Goal: Find specific page/section: Find specific page/section

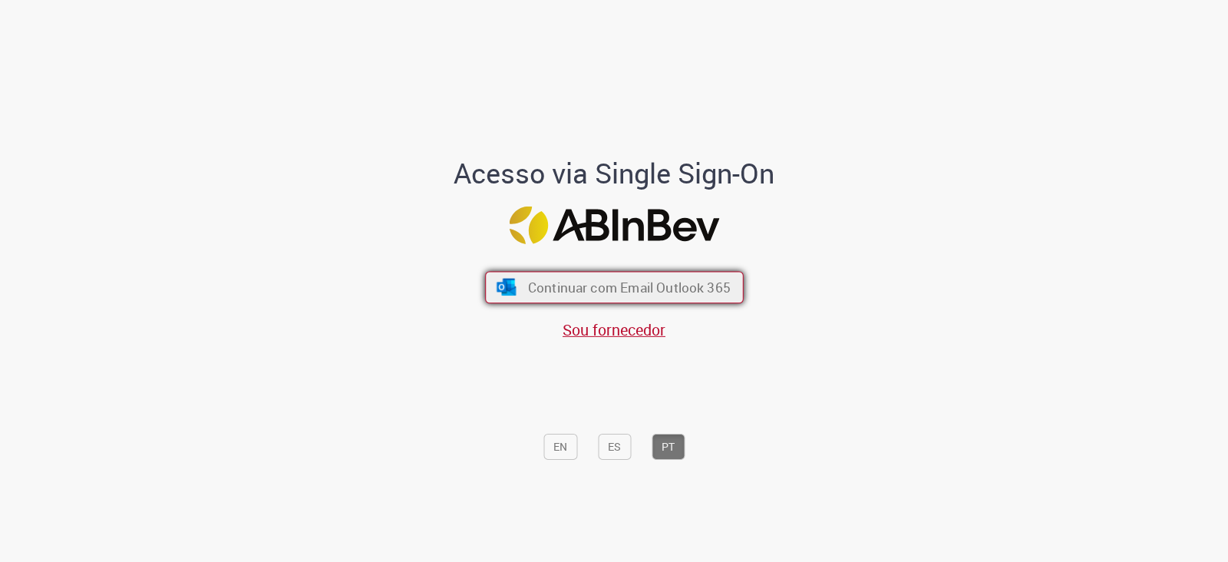
click at [641, 285] on span "Continuar com Email Outlook 365" at bounding box center [628, 287] width 203 height 18
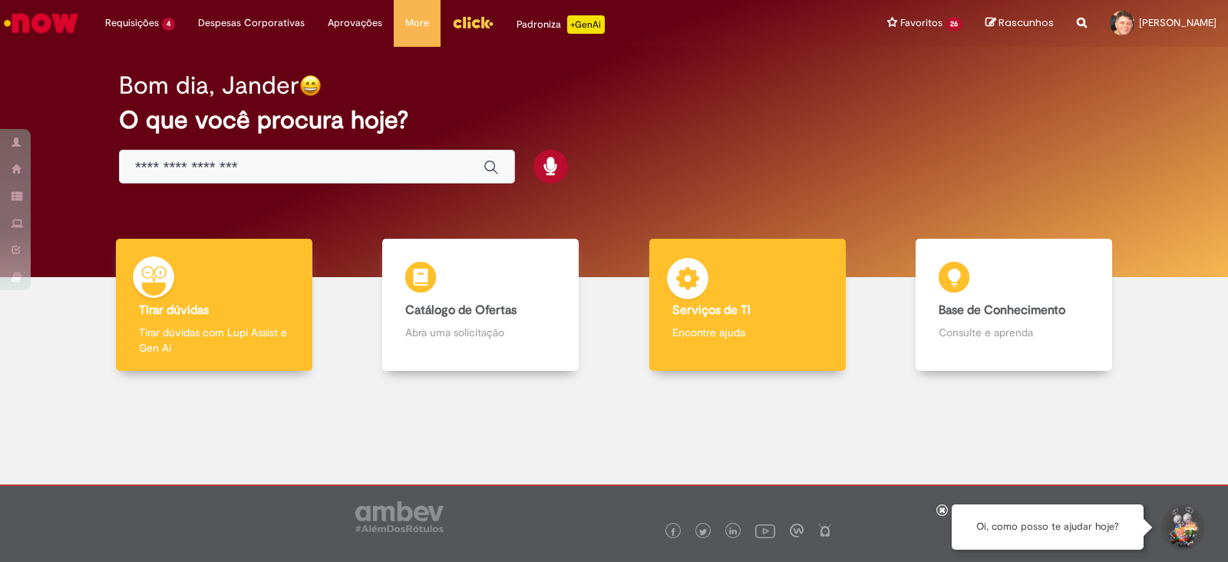
click at [672, 316] on b "Serviços de TI" at bounding box center [711, 309] width 78 height 15
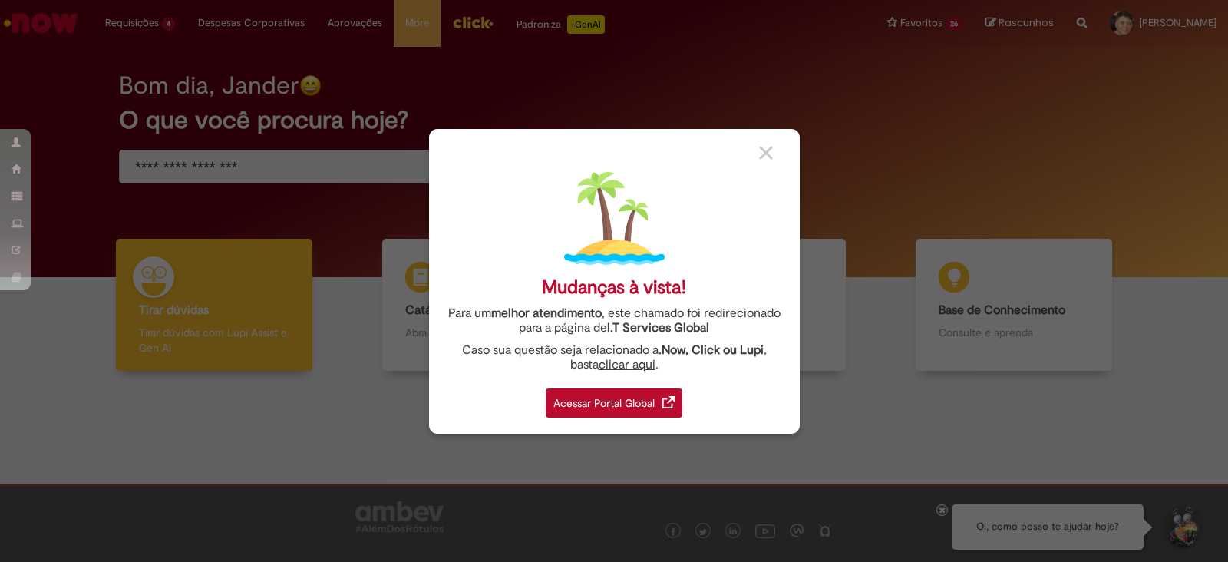
click at [634, 402] on div "Acessar Portal Global" at bounding box center [613, 402] width 137 height 29
